Goal: Information Seeking & Learning: Check status

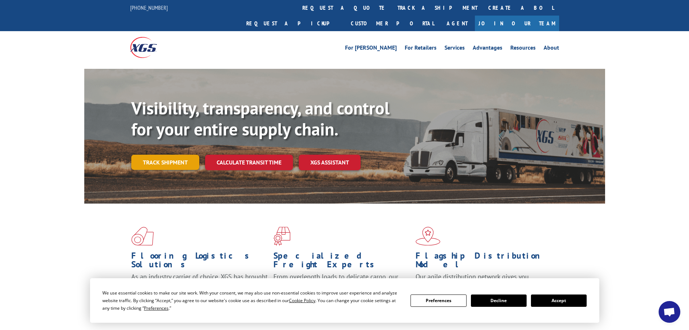
click at [173, 154] on link "Track shipment" at bounding box center [165, 161] width 68 height 15
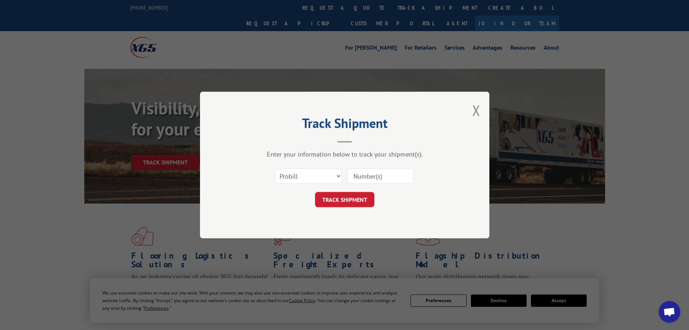
click at [389, 180] on input at bounding box center [380, 175] width 67 height 15
paste input "[PHONE_NUMBER]"
type input "[PHONE_NUMBER]"
drag, startPoint x: 400, startPoint y: 173, endPoint x: 267, endPoint y: 165, distance: 133.3
click at [278, 166] on div "Select category... Probill BOL PO [PHONE_NUMBER]" at bounding box center [344, 176] width 217 height 24
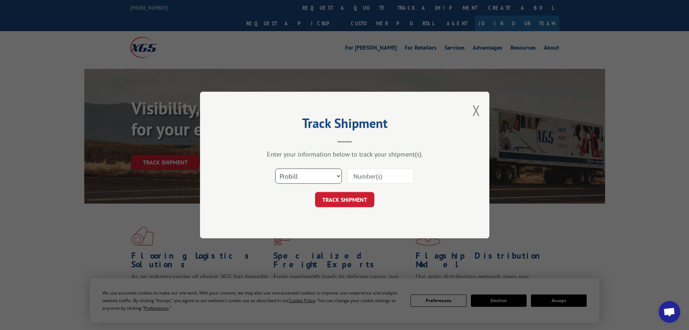
click at [311, 176] on select "Select category... Probill BOL PO" at bounding box center [308, 175] width 67 height 15
click at [369, 153] on div "Enter your information below to track your shipment(s)." at bounding box center [344, 154] width 217 height 8
click at [380, 174] on input at bounding box center [380, 175] width 67 height 15
paste input "17665876"
type input "17665876"
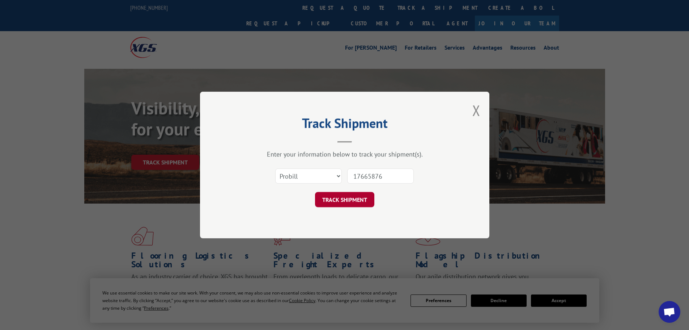
click at [350, 198] on button "TRACK SHIPMENT" at bounding box center [344, 199] width 59 height 15
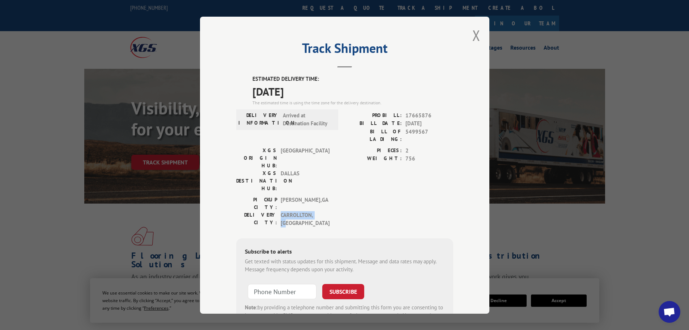
drag, startPoint x: 279, startPoint y: 178, endPoint x: 324, endPoint y: 179, distance: 45.6
click at [322, 211] on span "[GEOGRAPHIC_DATA] , [GEOGRAPHIC_DATA]" at bounding box center [305, 219] width 49 height 16
click at [324, 211] on span "[GEOGRAPHIC_DATA] , [GEOGRAPHIC_DATA]" at bounding box center [305, 219] width 49 height 16
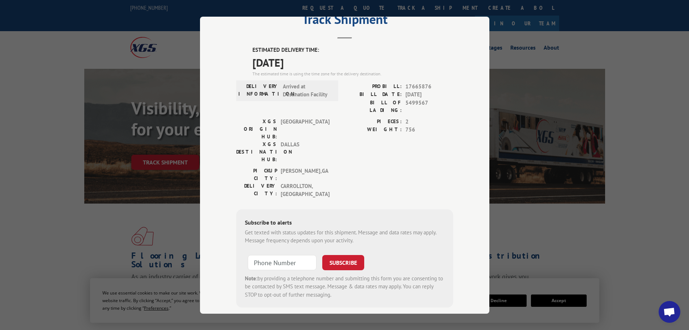
click at [650, 47] on div "Track Shipment ESTIMATED DELIVERY TIME: [DATE] The estimated time is using the …" at bounding box center [344, 165] width 689 height 330
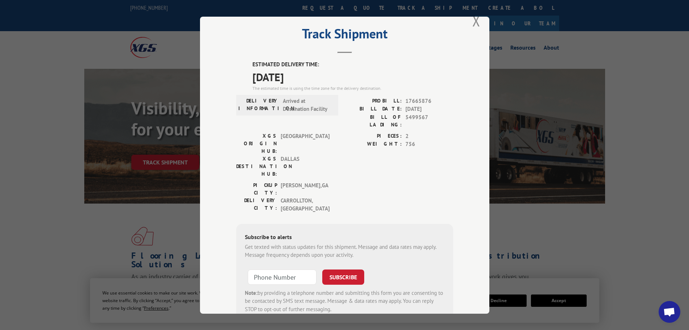
scroll to position [0, 0]
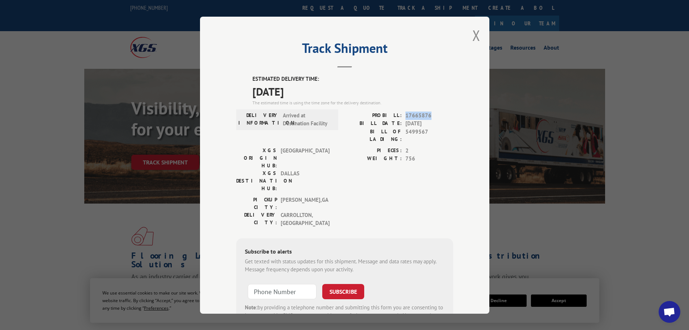
drag, startPoint x: 403, startPoint y: 112, endPoint x: 429, endPoint y: 115, distance: 26.5
click at [429, 115] on span "17665876" at bounding box center [429, 115] width 48 height 8
copy span "17665876"
click at [476, 34] on button "Close modal" at bounding box center [476, 35] width 8 height 19
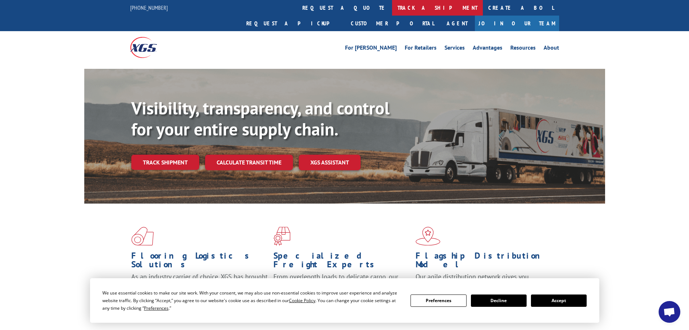
click at [392, 10] on link "track a shipment" at bounding box center [437, 8] width 91 height 16
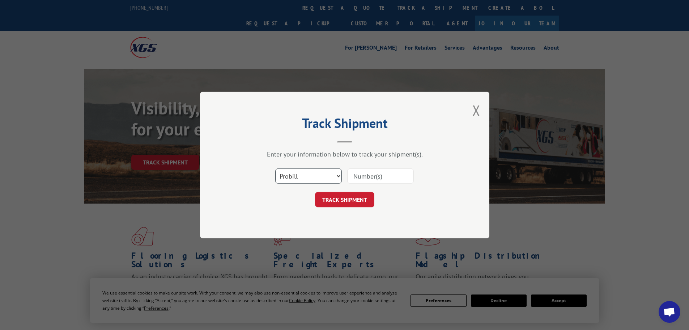
click at [309, 174] on select "Select category... Probill BOL PO" at bounding box center [308, 175] width 67 height 15
click at [366, 174] on input at bounding box center [380, 175] width 67 height 15
paste input "17665876"
type input "17665876"
click at [362, 197] on button "TRACK SHIPMENT" at bounding box center [344, 199] width 59 height 15
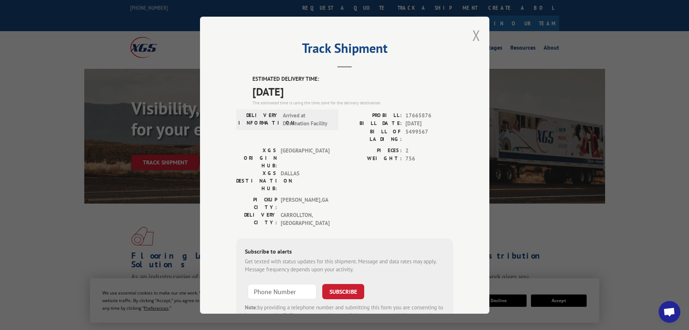
click at [476, 37] on button "Close modal" at bounding box center [476, 35] width 8 height 19
